Goal: Use online tool/utility: Utilize a website feature to perform a specific function

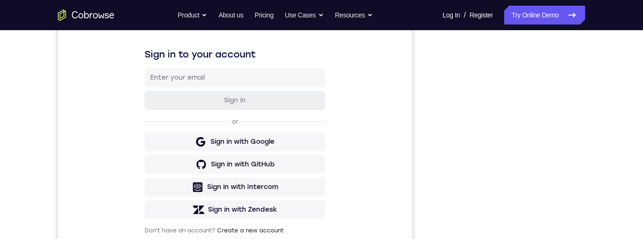
scroll to position [107, 0]
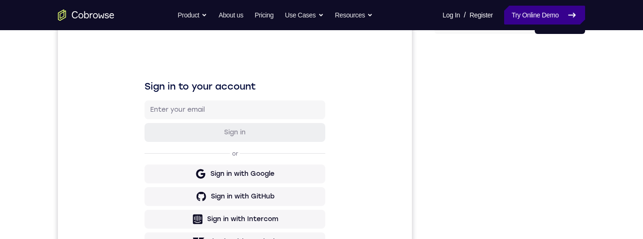
click at [559, 16] on link "Try Online Demo" at bounding box center [544, 15] width 81 height 19
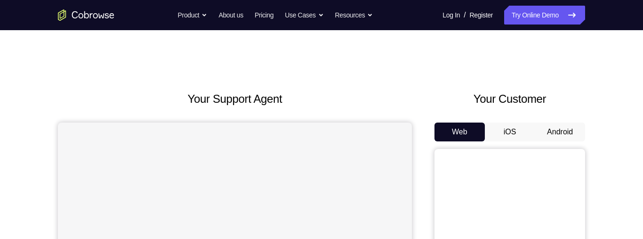
click at [569, 133] on button "Android" at bounding box center [560, 131] width 50 height 19
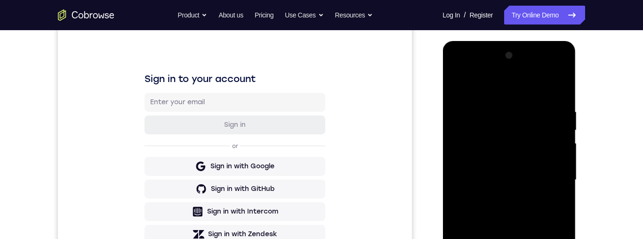
scroll to position [248, 0]
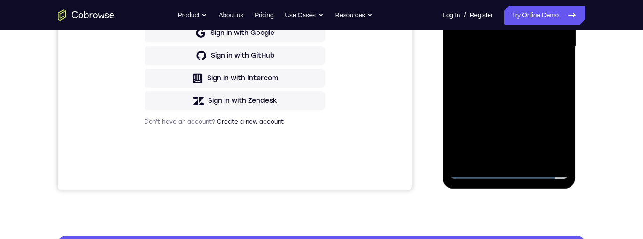
click at [502, 168] on div at bounding box center [509, 47] width 119 height 264
click at [509, 172] on div at bounding box center [509, 47] width 119 height 264
click at [556, 132] on div at bounding box center [509, 47] width 119 height 264
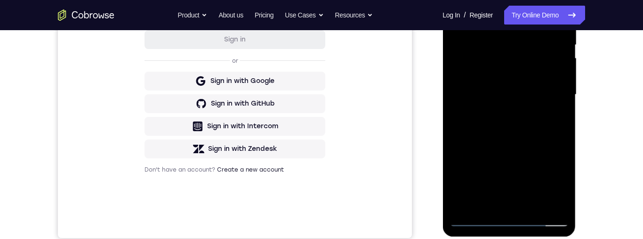
scroll to position [125, 0]
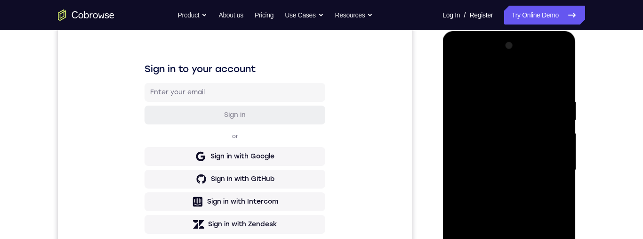
click at [502, 77] on div at bounding box center [509, 170] width 119 height 264
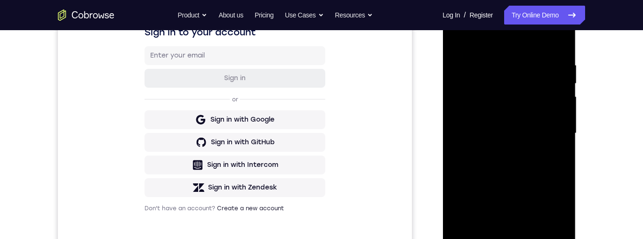
click at [553, 130] on div at bounding box center [509, 133] width 119 height 264
click at [498, 150] on div at bounding box center [509, 133] width 119 height 264
click at [509, 150] on div at bounding box center [509, 133] width 119 height 264
click at [487, 85] on div at bounding box center [509, 133] width 119 height 264
click at [555, 136] on div at bounding box center [509, 133] width 119 height 264
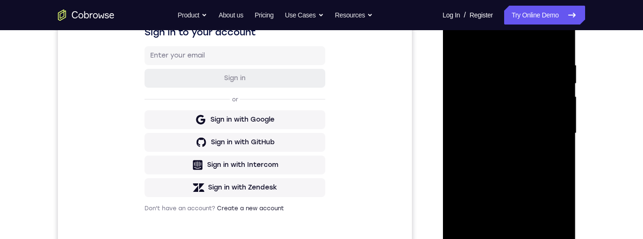
click at [551, 170] on div at bounding box center [509, 133] width 119 height 264
click at [539, 162] on div at bounding box center [509, 133] width 119 height 264
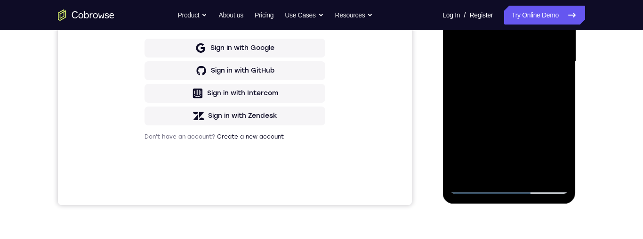
click at [537, 105] on div at bounding box center [509, 62] width 119 height 264
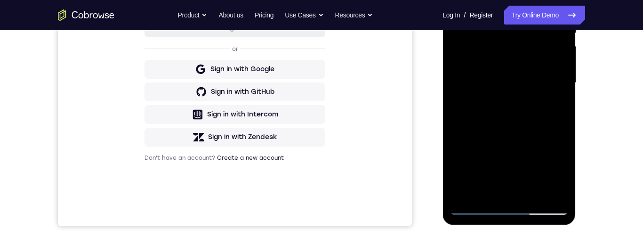
click at [538, 194] on div at bounding box center [509, 83] width 119 height 264
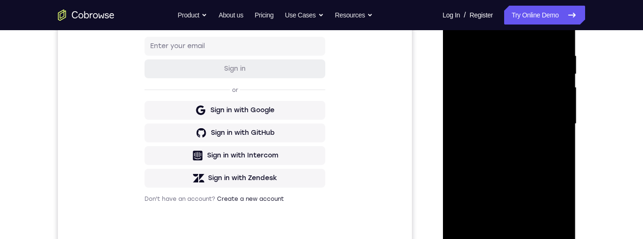
scroll to position [151, 0]
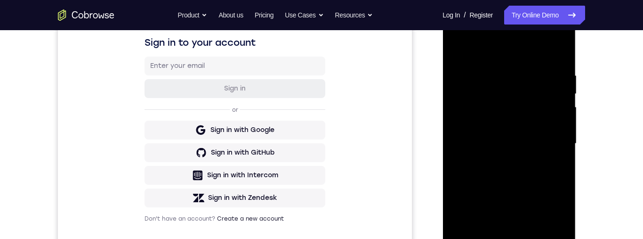
click at [526, 194] on div at bounding box center [509, 144] width 119 height 264
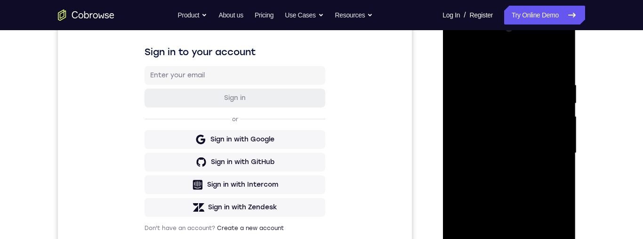
click at [524, 137] on div at bounding box center [509, 153] width 119 height 264
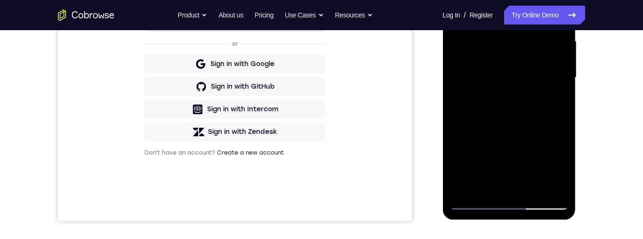
scroll to position [219, 0]
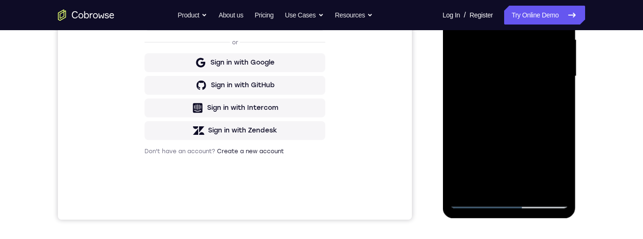
click at [558, 102] on div at bounding box center [509, 76] width 119 height 264
click at [555, 100] on div at bounding box center [509, 76] width 119 height 264
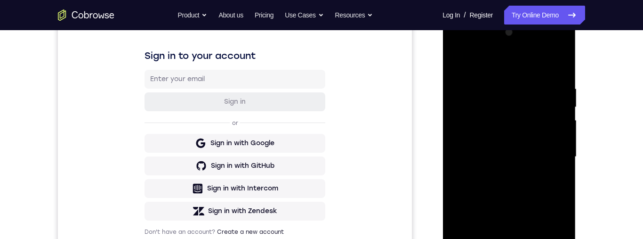
click at [459, 61] on div at bounding box center [509, 157] width 119 height 264
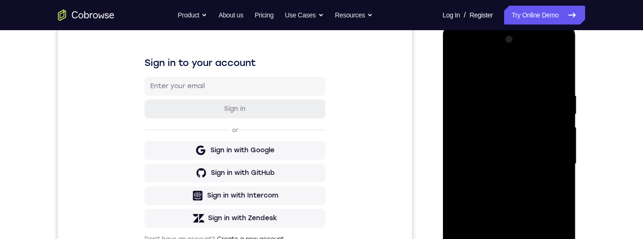
click at [602, 121] on div "Your Support Agent Your Customer Web iOS Android Next Steps We’d be happy to gi…" at bounding box center [321, 209] width 603 height 621
click at [546, 75] on div at bounding box center [509, 164] width 119 height 264
click at [459, 70] on div at bounding box center [509, 164] width 119 height 264
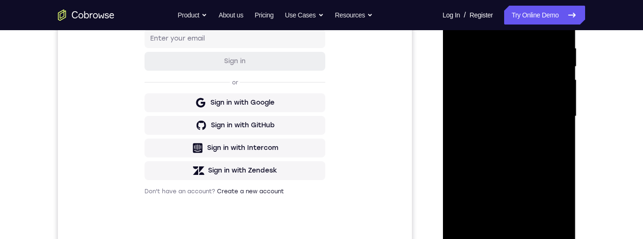
scroll to position [174, 0]
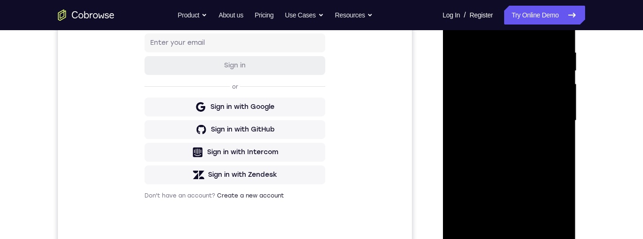
click at [529, 109] on div at bounding box center [509, 121] width 119 height 264
click at [553, 144] on div at bounding box center [509, 121] width 119 height 264
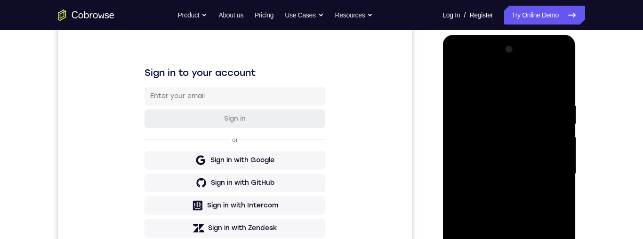
scroll to position [128, 0]
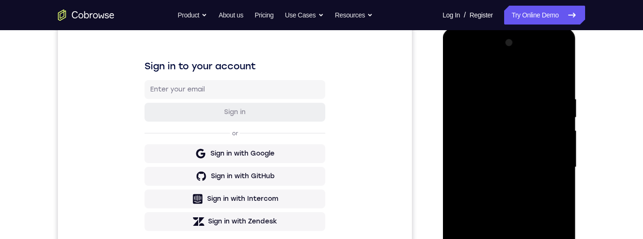
click at [459, 75] on div at bounding box center [509, 167] width 119 height 264
click at [461, 69] on div at bounding box center [509, 166] width 119 height 264
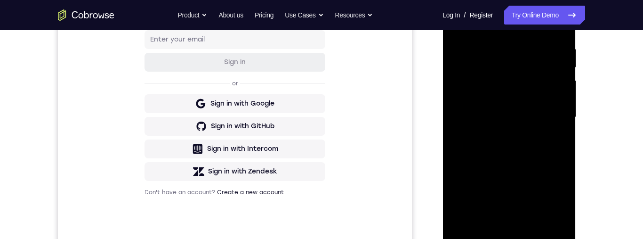
scroll to position [177, 0]
click at [464, 231] on div at bounding box center [509, 118] width 119 height 264
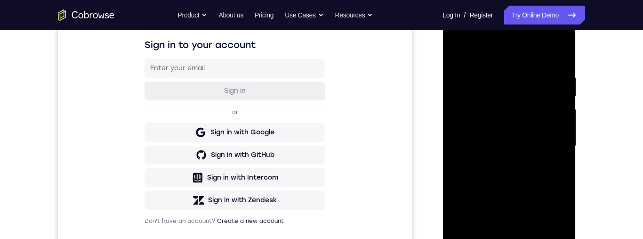
click at [498, 75] on div at bounding box center [509, 146] width 119 height 264
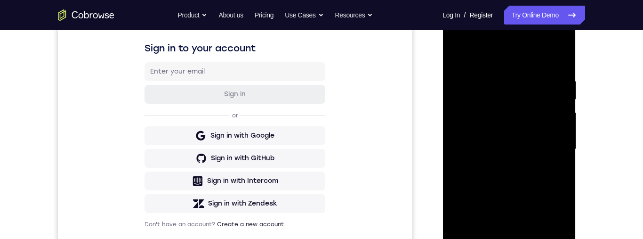
click at [555, 143] on div at bounding box center [509, 149] width 119 height 264
click at [567, 152] on div at bounding box center [509, 149] width 119 height 264
click at [565, 151] on div at bounding box center [509, 149] width 119 height 264
click at [566, 147] on div at bounding box center [509, 149] width 119 height 264
click at [556, 157] on div at bounding box center [509, 149] width 119 height 264
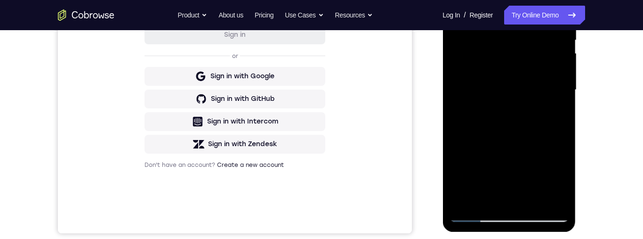
scroll to position [204, 0]
click at [478, 211] on div at bounding box center [509, 91] width 119 height 264
click at [475, 214] on div at bounding box center [509, 91] width 119 height 264
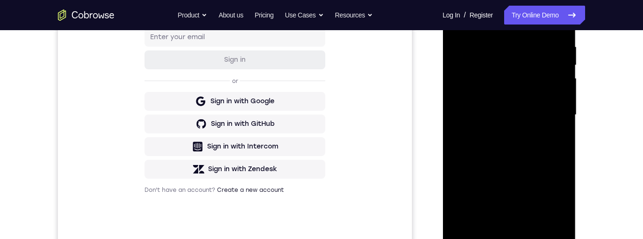
scroll to position [176, 0]
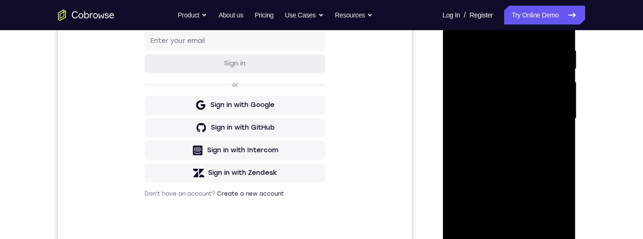
click at [535, 228] on div at bounding box center [509, 119] width 119 height 264
click at [524, 107] on div at bounding box center [509, 119] width 119 height 264
click at [558, 141] on div at bounding box center [509, 119] width 119 height 264
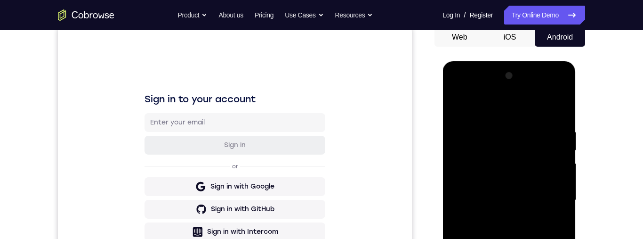
click at [458, 108] on div at bounding box center [509, 200] width 119 height 264
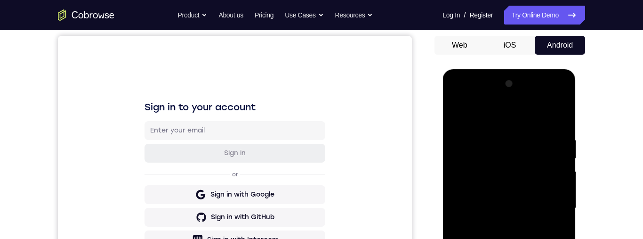
scroll to position [143, 0]
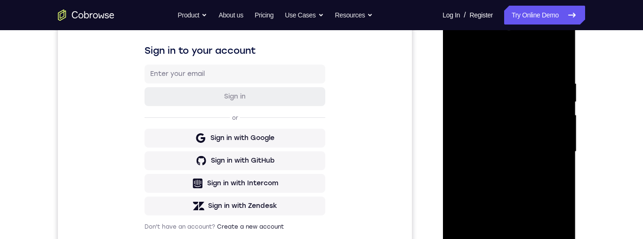
click at [512, 138] on div at bounding box center [509, 152] width 119 height 264
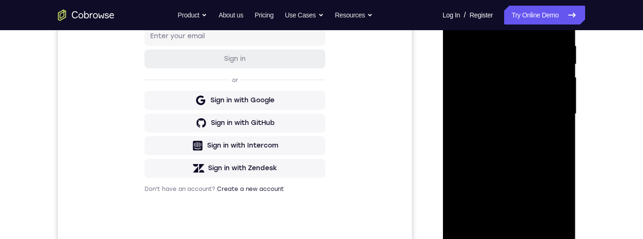
scroll to position [206, 0]
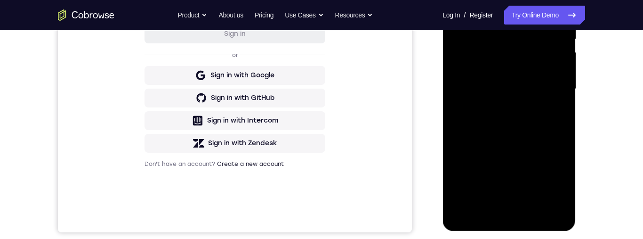
click at [519, 116] on div at bounding box center [509, 89] width 119 height 264
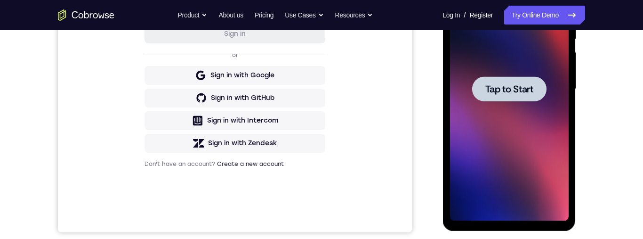
click at [494, 90] on span "Tap to Start" at bounding box center [509, 88] width 48 height 9
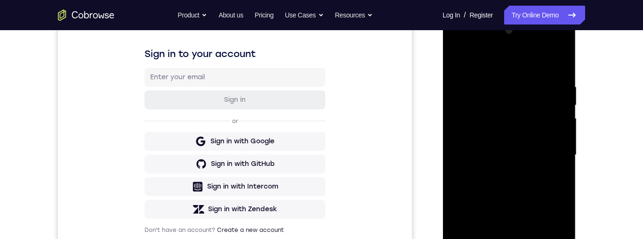
scroll to position [223, 0]
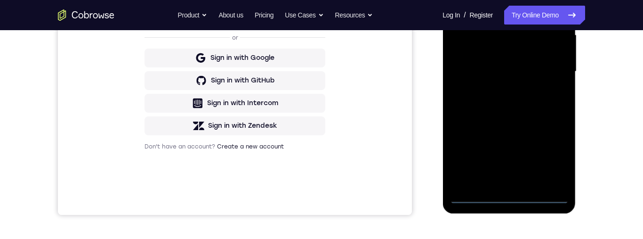
click at [512, 197] on div at bounding box center [509, 72] width 119 height 264
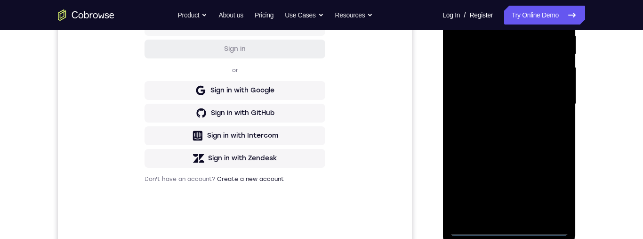
click at [557, 188] on div at bounding box center [509, 104] width 119 height 264
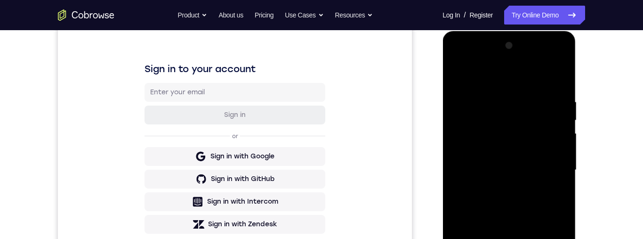
scroll to position [106, 0]
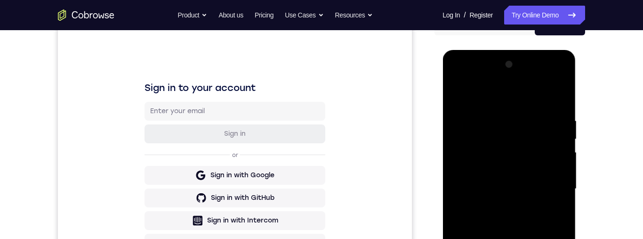
click at [565, 80] on div at bounding box center [509, 189] width 119 height 264
click at [531, 98] on div at bounding box center [509, 189] width 119 height 264
click at [529, 82] on div at bounding box center [509, 189] width 119 height 264
click at [490, 112] on div at bounding box center [509, 189] width 119 height 264
click at [498, 150] on div at bounding box center [509, 189] width 119 height 264
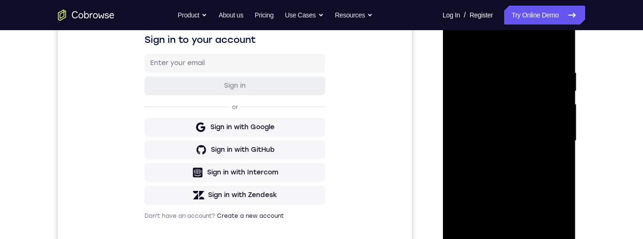
scroll to position [178, 0]
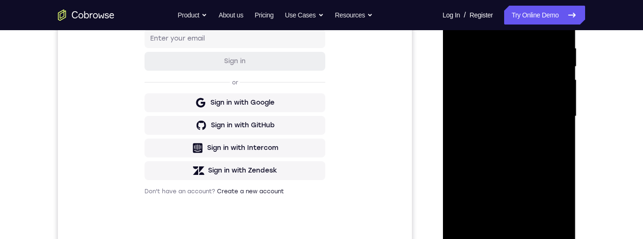
click at [505, 228] on div at bounding box center [509, 116] width 119 height 264
click at [529, 110] on div at bounding box center [509, 116] width 119 height 264
click at [482, 98] on div at bounding box center [509, 116] width 119 height 264
click at [547, 118] on div at bounding box center [509, 116] width 119 height 264
click at [541, 149] on div at bounding box center [509, 116] width 119 height 264
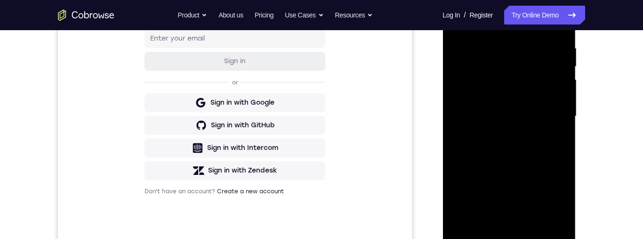
click at [527, 140] on div at bounding box center [509, 116] width 119 height 264
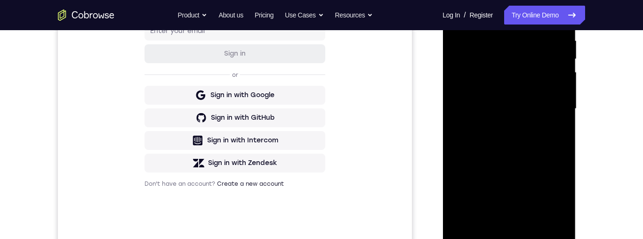
scroll to position [196, 0]
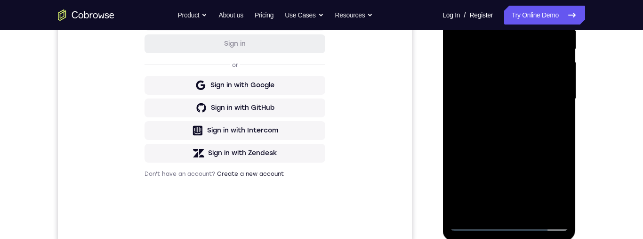
click at [525, 140] on div at bounding box center [509, 99] width 119 height 264
click at [538, 210] on div at bounding box center [509, 99] width 119 height 264
click at [534, 146] on div at bounding box center [509, 99] width 119 height 264
click at [538, 84] on div at bounding box center [509, 99] width 119 height 264
click at [503, 138] on div at bounding box center [509, 99] width 119 height 264
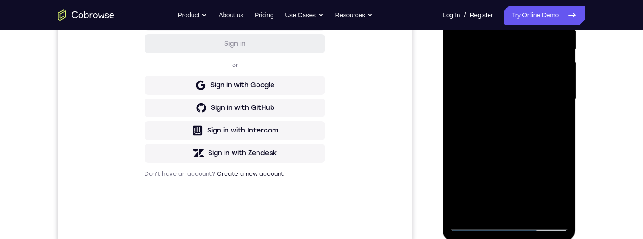
click at [538, 141] on div at bounding box center [509, 99] width 119 height 264
click at [538, 140] on div at bounding box center [509, 99] width 119 height 264
click at [560, 122] on div at bounding box center [509, 99] width 119 height 264
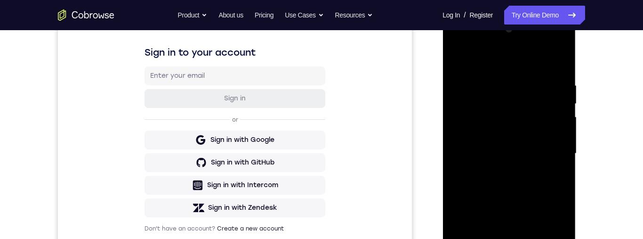
click at [463, 62] on div at bounding box center [509, 154] width 119 height 264
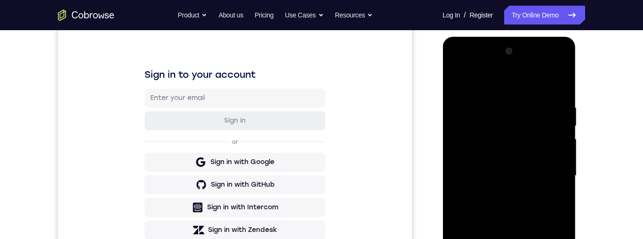
click at [457, 79] on div at bounding box center [509, 176] width 119 height 264
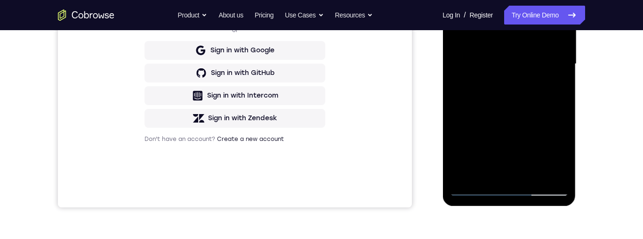
click at [530, 170] on div at bounding box center [509, 64] width 119 height 264
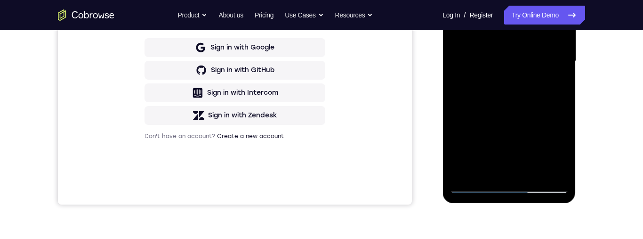
click at [481, 65] on div at bounding box center [509, 61] width 119 height 264
click at [549, 88] on div at bounding box center [509, 61] width 119 height 264
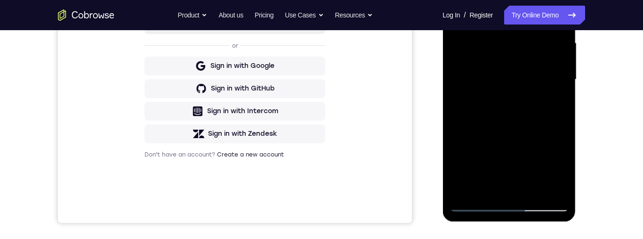
scroll to position [209, 0]
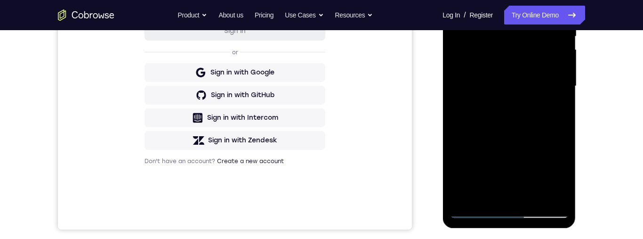
click at [547, 109] on div at bounding box center [509, 86] width 119 height 264
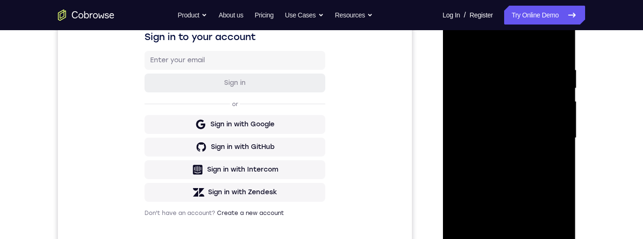
click at [556, 161] on div at bounding box center [509, 138] width 119 height 264
click at [450, 44] on div at bounding box center [509, 138] width 119 height 264
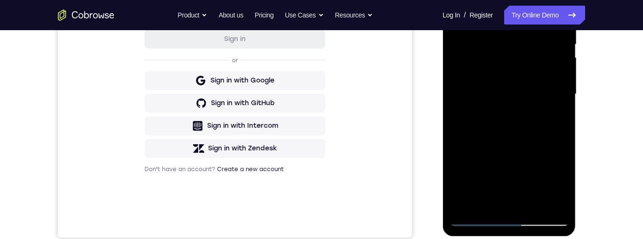
click at [474, 178] on div at bounding box center [509, 94] width 119 height 264
click at [502, 104] on div at bounding box center [509, 94] width 119 height 264
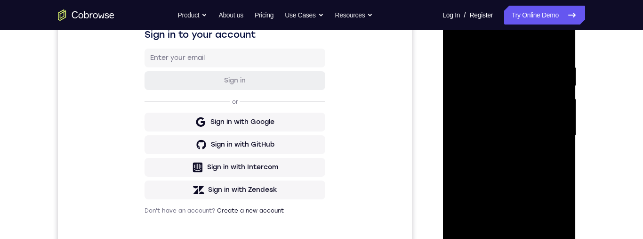
click at [564, 139] on div at bounding box center [509, 136] width 119 height 264
click at [568, 139] on div at bounding box center [509, 137] width 133 height 281
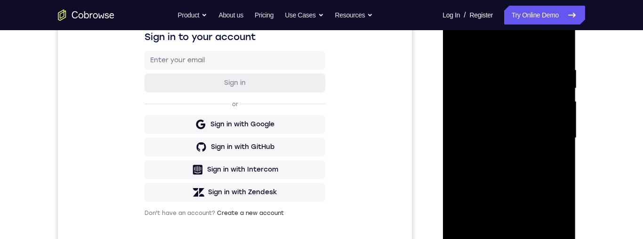
click at [563, 140] on div at bounding box center [509, 138] width 119 height 264
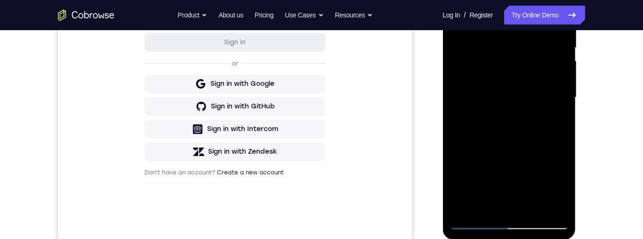
scroll to position [189, 0]
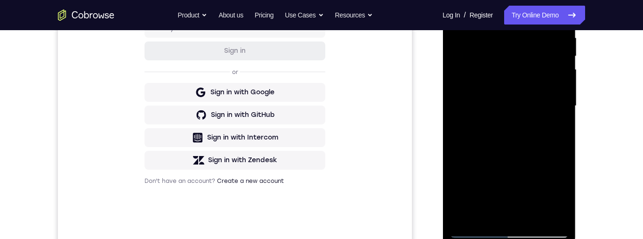
click at [561, 109] on div at bounding box center [509, 106] width 119 height 264
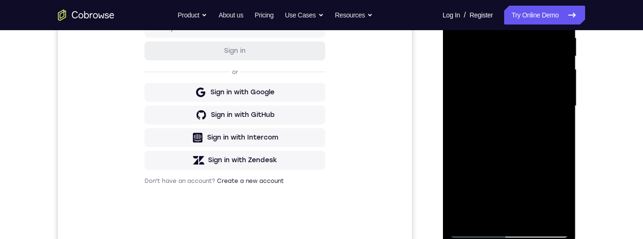
click at [561, 109] on div at bounding box center [509, 106] width 119 height 264
